Goal: Information Seeking & Learning: Learn about a topic

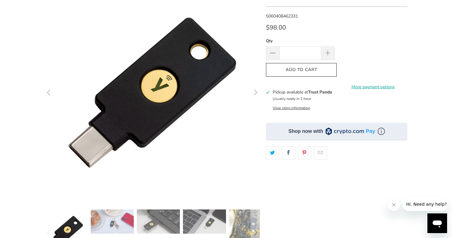
scroll to position [71, 0]
click at [294, 109] on button "View store information" at bounding box center [292, 107] width 38 height 5
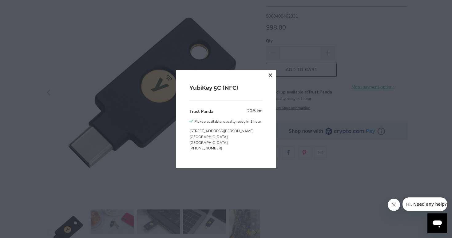
click at [269, 77] on button "close" at bounding box center [270, 75] width 11 height 11
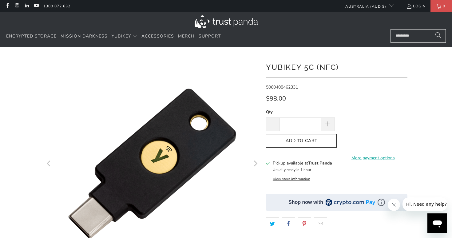
scroll to position [0, 0]
click at [295, 178] on button "View store information" at bounding box center [292, 178] width 38 height 5
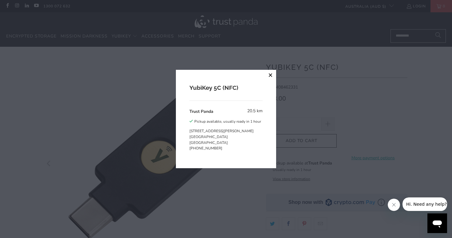
click at [271, 75] on button "close" at bounding box center [270, 75] width 11 height 11
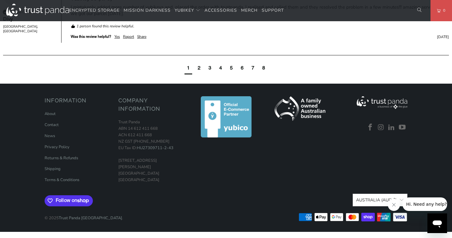
scroll to position [741, 0]
click at [67, 161] on link "Returns & Refunds" at bounding box center [62, 158] width 34 height 6
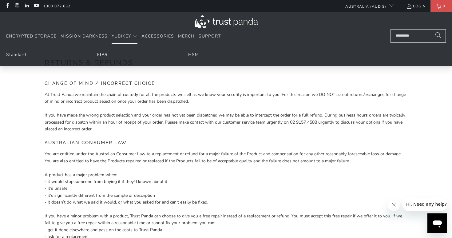
click at [104, 55] on link "FIPS" at bounding box center [102, 55] width 10 height 6
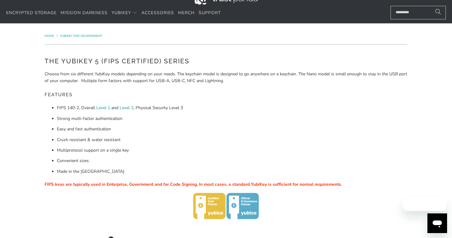
scroll to position [24, 0]
